Goal: Task Accomplishment & Management: Manage account settings

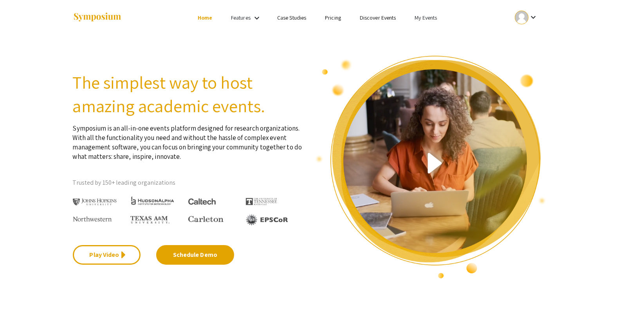
click at [427, 16] on link "My Events" at bounding box center [426, 17] width 22 height 7
click at [426, 34] on button "Events I've organized" at bounding box center [438, 34] width 67 height 19
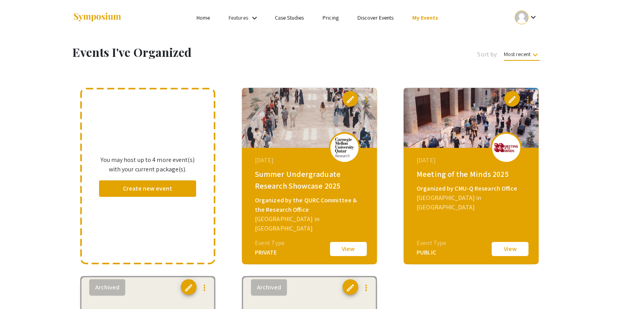
click at [348, 244] on button "View" at bounding box center [348, 248] width 39 height 16
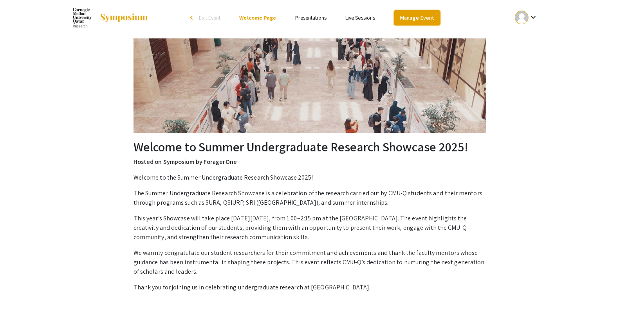
click at [428, 18] on link "Manage Event" at bounding box center [417, 17] width 46 height 15
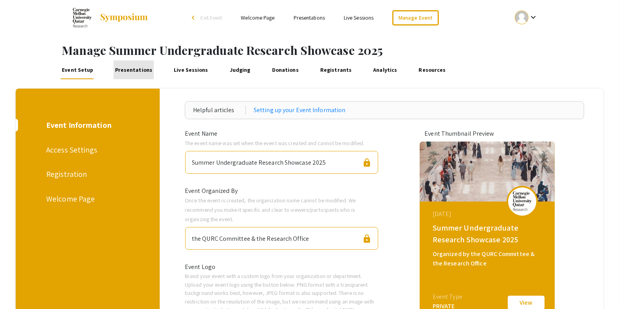
click at [139, 70] on link "Presentations" at bounding box center [134, 69] width 40 height 19
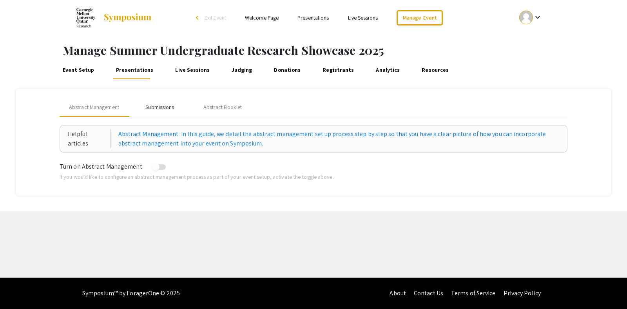
click at [168, 109] on div "Submissions" at bounding box center [159, 107] width 29 height 8
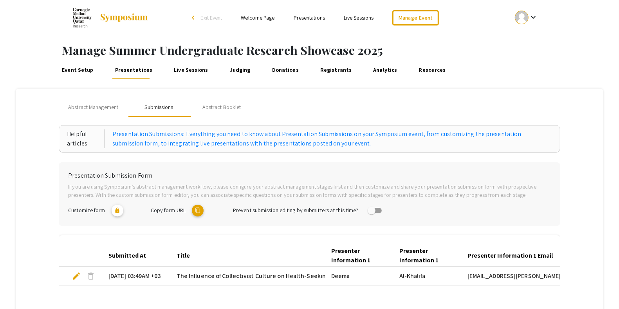
scroll to position [98, 0]
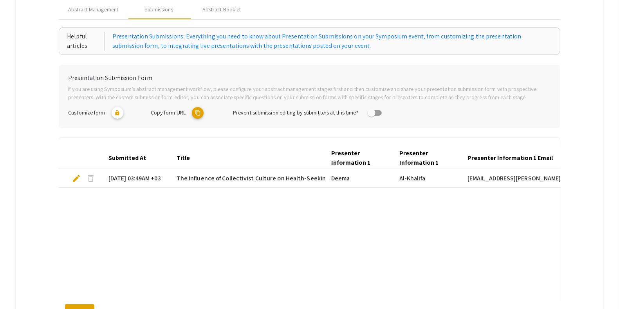
click at [135, 174] on mat-cell "[DATE] 03:49AM +03" at bounding box center [136, 178] width 68 height 19
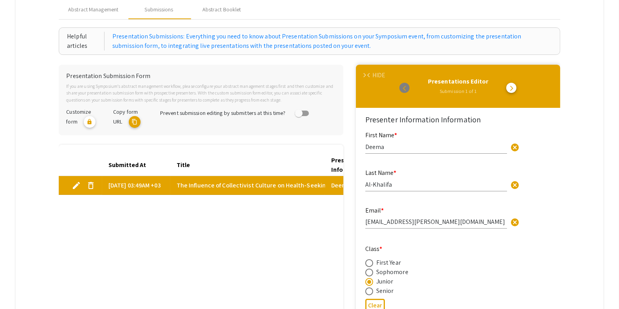
scroll to position [147, 0]
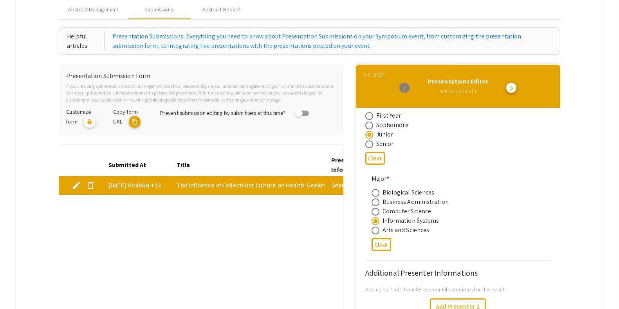
type input "1"
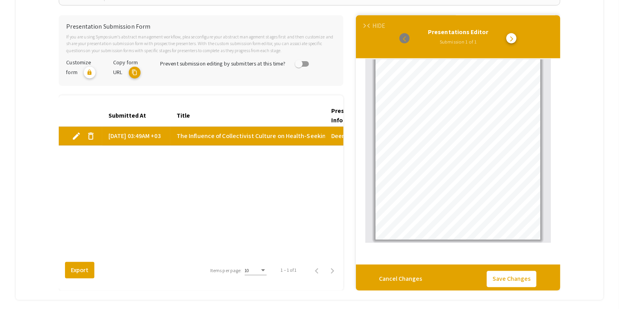
scroll to position [0, 0]
click at [173, 184] on div "Submitted At Title Presenter Information 1 First Name Presenter Information 1 L…" at bounding box center [201, 182] width 285 height 154
